Goal: Navigation & Orientation: Find specific page/section

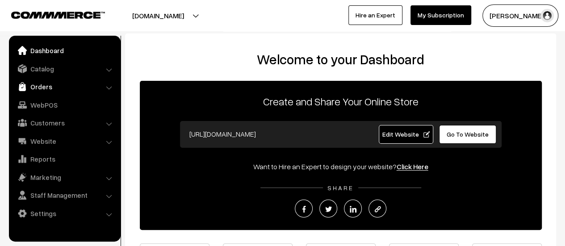
click at [54, 84] on link "Orders" at bounding box center [64, 87] width 106 height 16
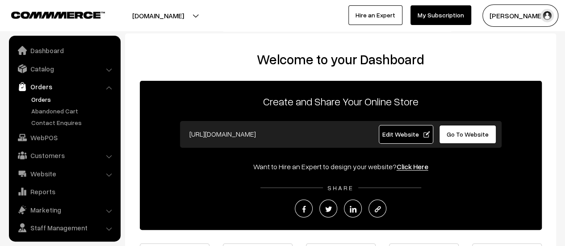
click at [39, 97] on link "Orders" at bounding box center [73, 99] width 89 height 9
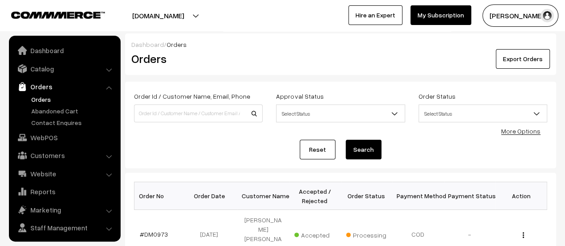
scroll to position [21, 0]
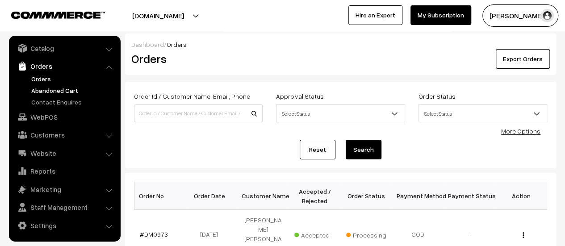
click at [42, 87] on link "Abandoned Cart" at bounding box center [73, 90] width 89 height 9
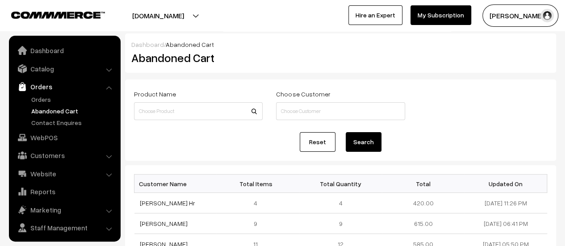
scroll to position [21, 0]
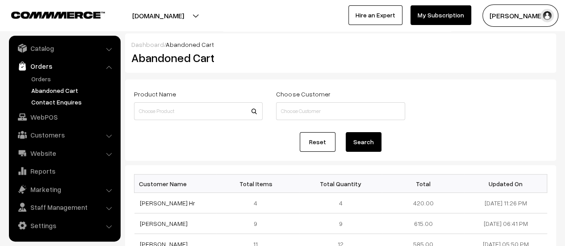
click at [41, 103] on link "Contact Enquires" at bounding box center [73, 101] width 89 height 9
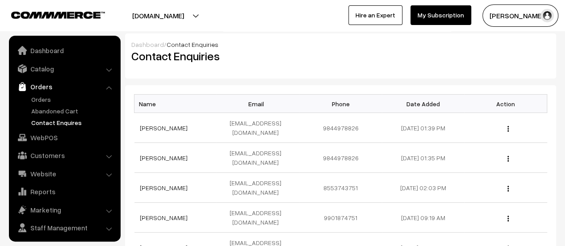
scroll to position [21, 0]
